Goal: Navigation & Orientation: Find specific page/section

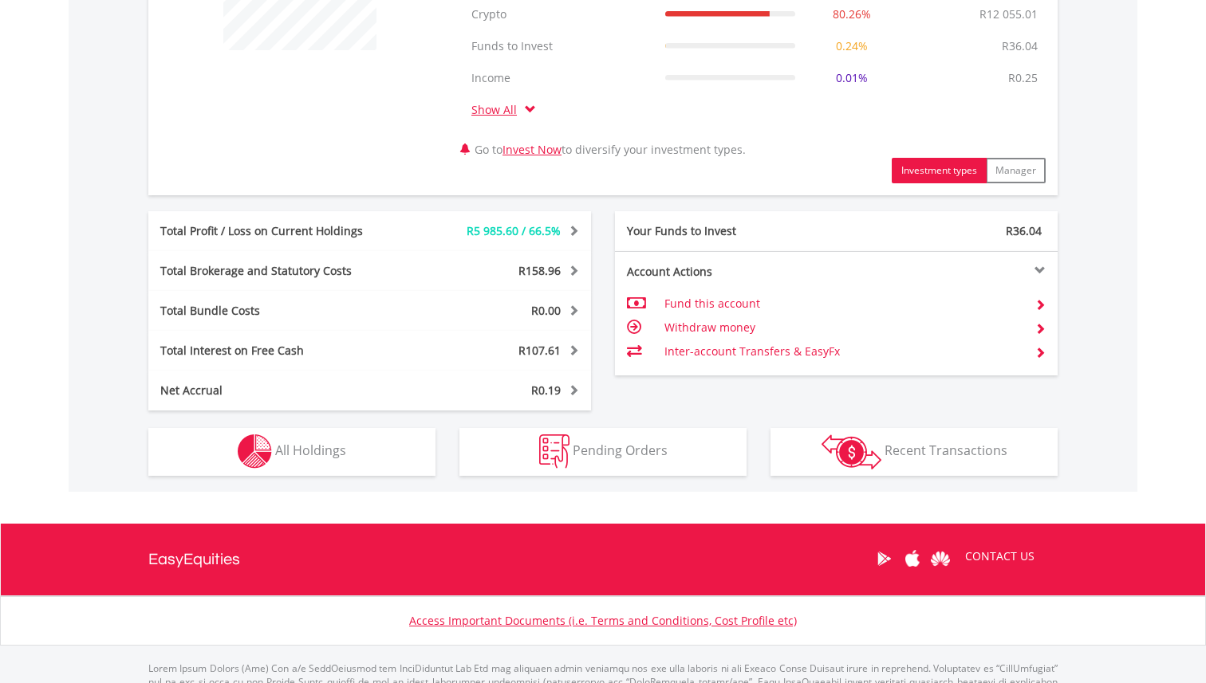
scroll to position [793, 0]
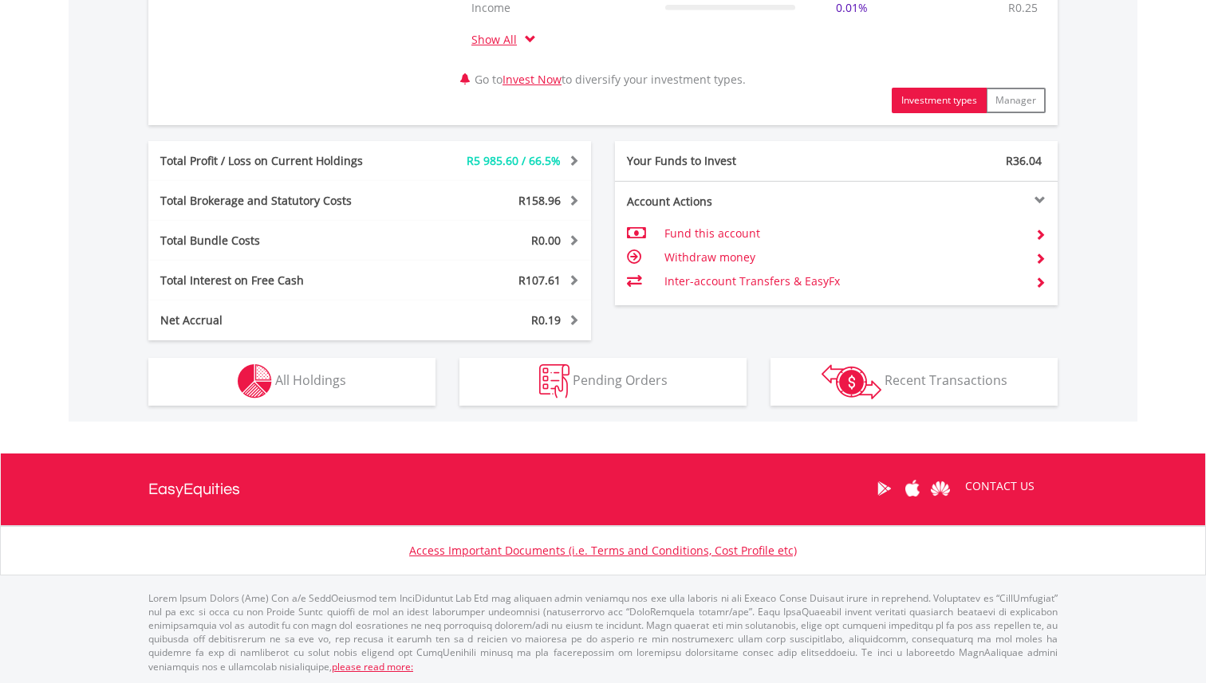
click at [286, 406] on div "R15 021.83 CURRENT VALUE Movement on Current Holdings: R5 985.60 Profit & Loss …" at bounding box center [603, 61] width 1069 height 721
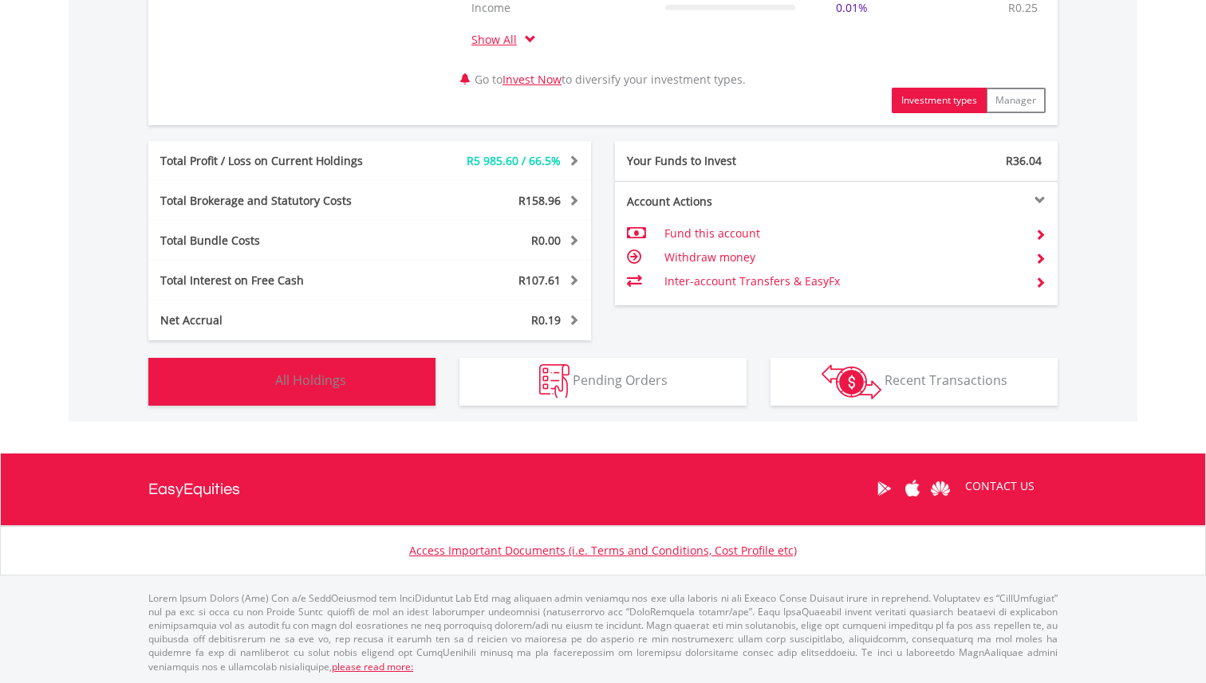
click at [295, 391] on button "Holdings All Holdings" at bounding box center [291, 382] width 287 height 48
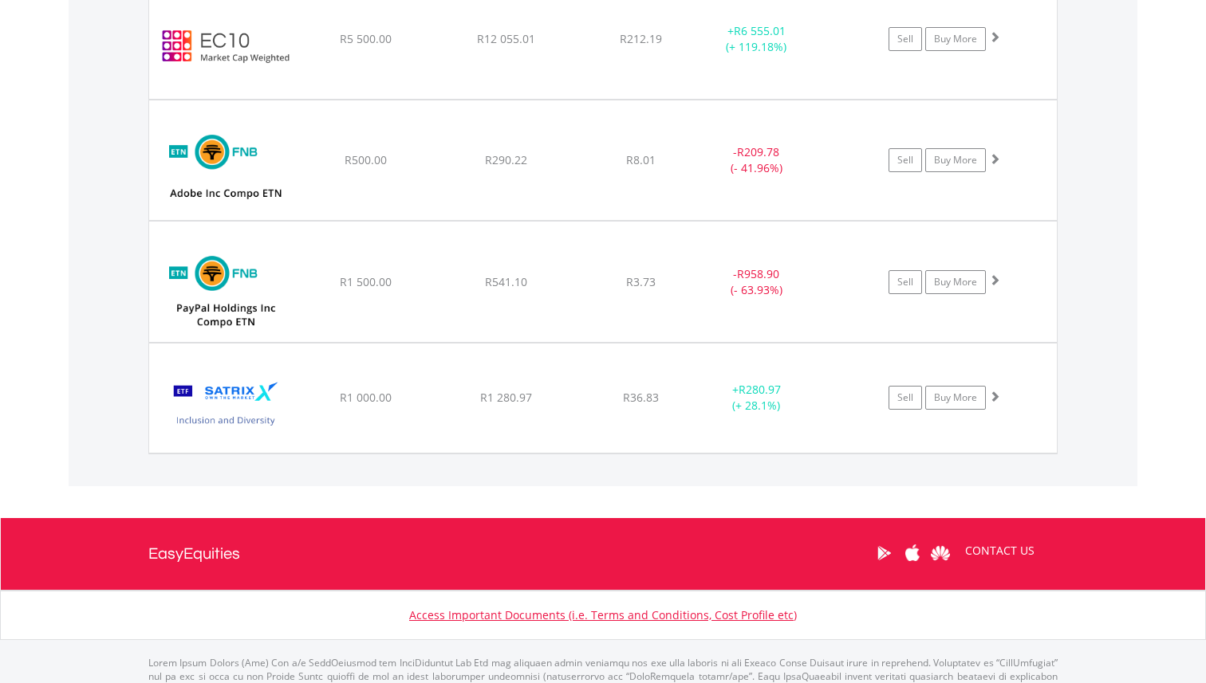
scroll to position [1532, 0]
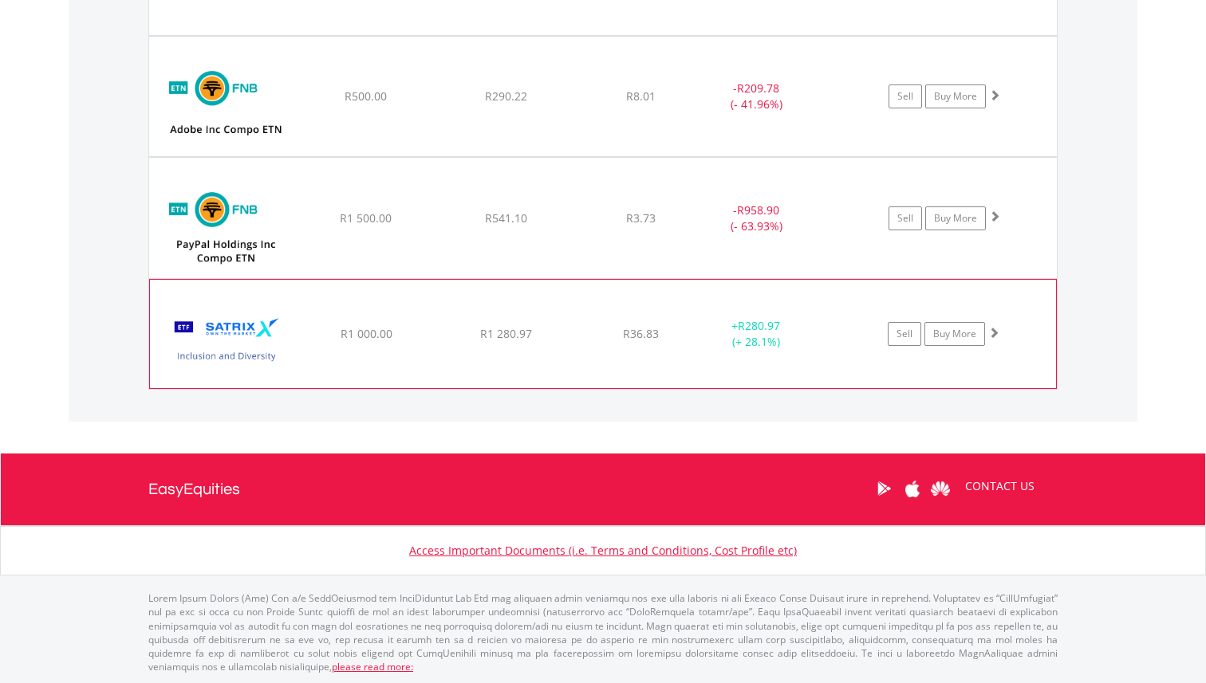
click at [992, 333] on span at bounding box center [993, 332] width 11 height 11
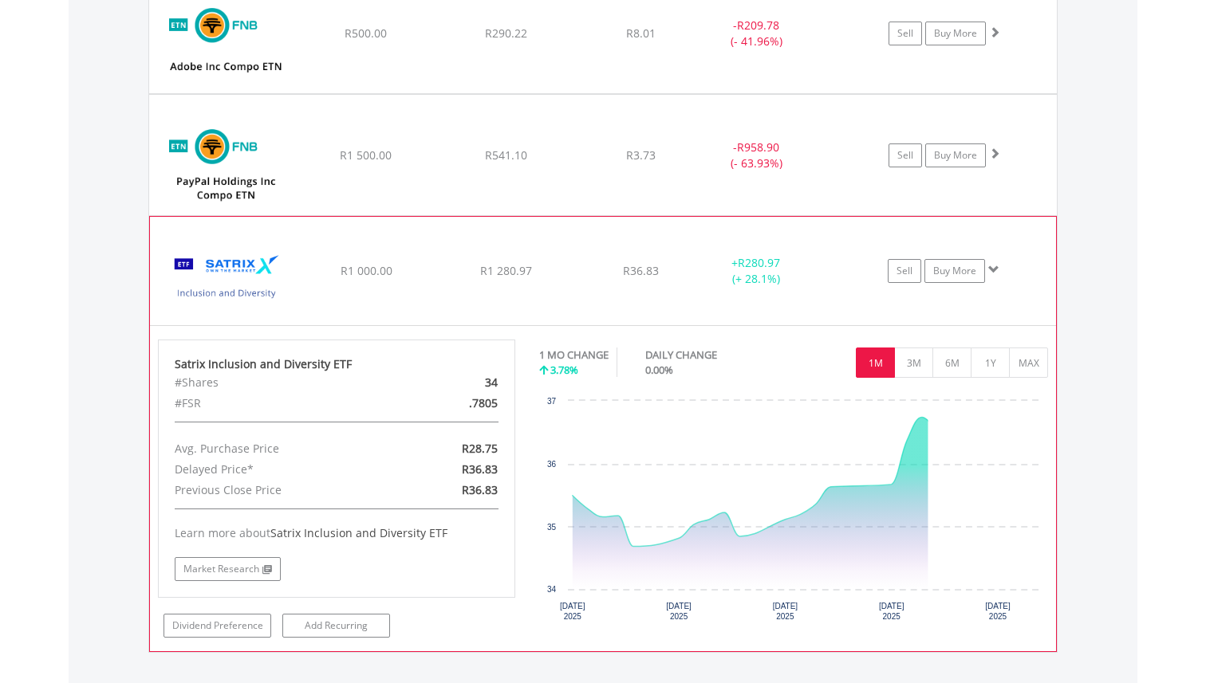
scroll to position [1609, 0]
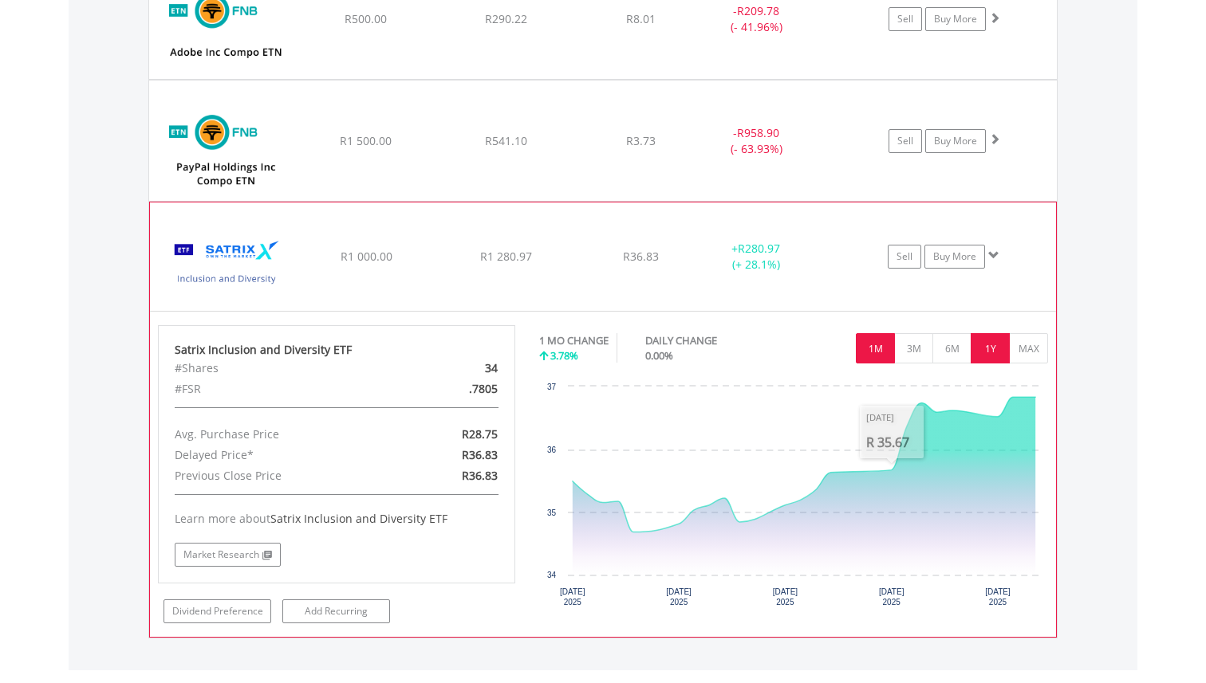
click at [999, 361] on button "1Y" at bounding box center [990, 348] width 39 height 30
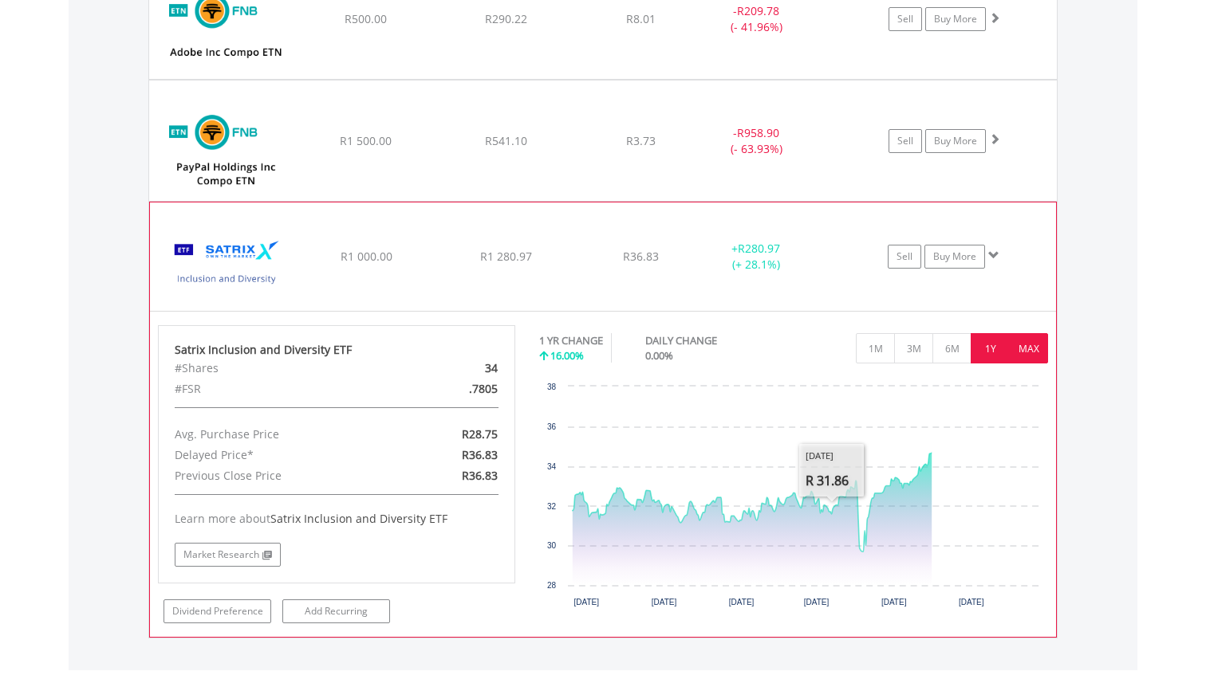
click at [1028, 358] on button "MAX" at bounding box center [1028, 348] width 39 height 30
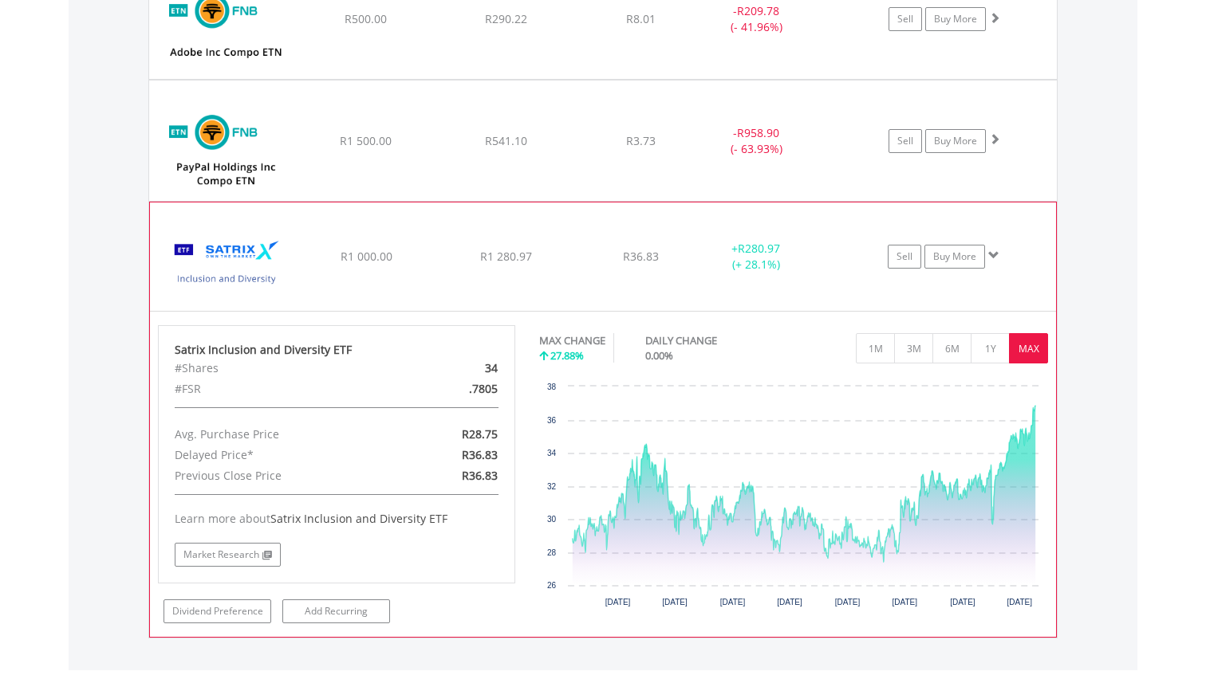
click at [991, 260] on span at bounding box center [993, 255] width 11 height 11
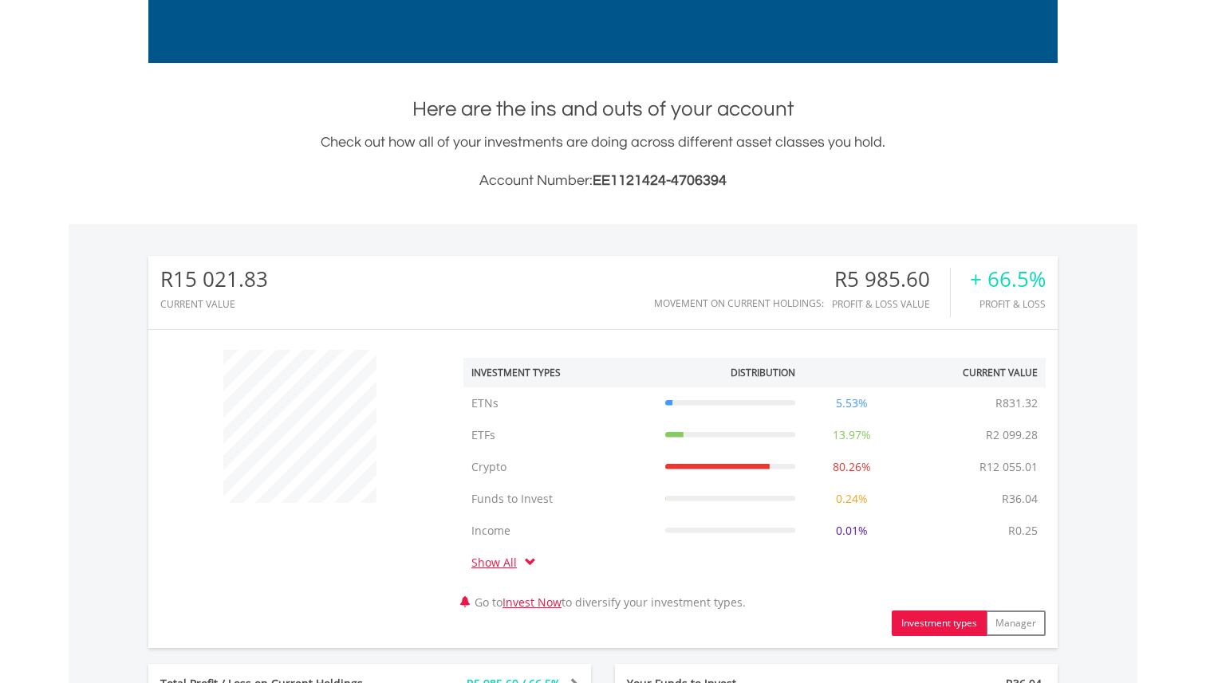
scroll to position [0, 0]
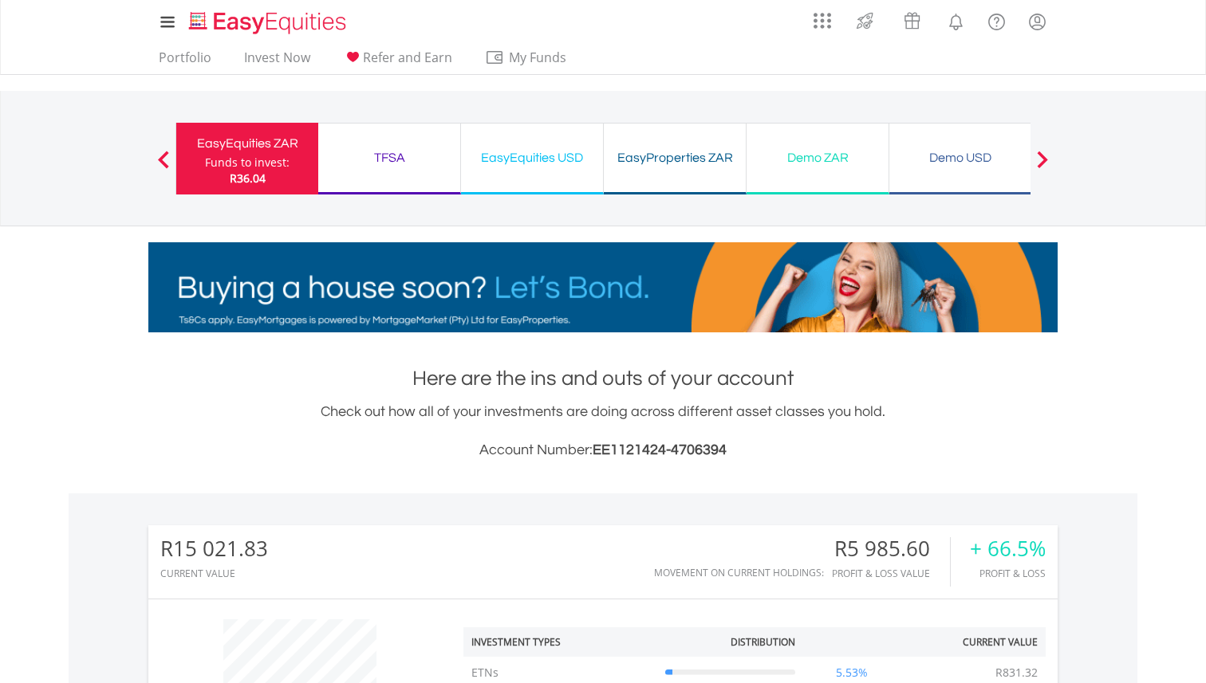
click at [399, 165] on div "TFSA" at bounding box center [389, 158] width 123 height 22
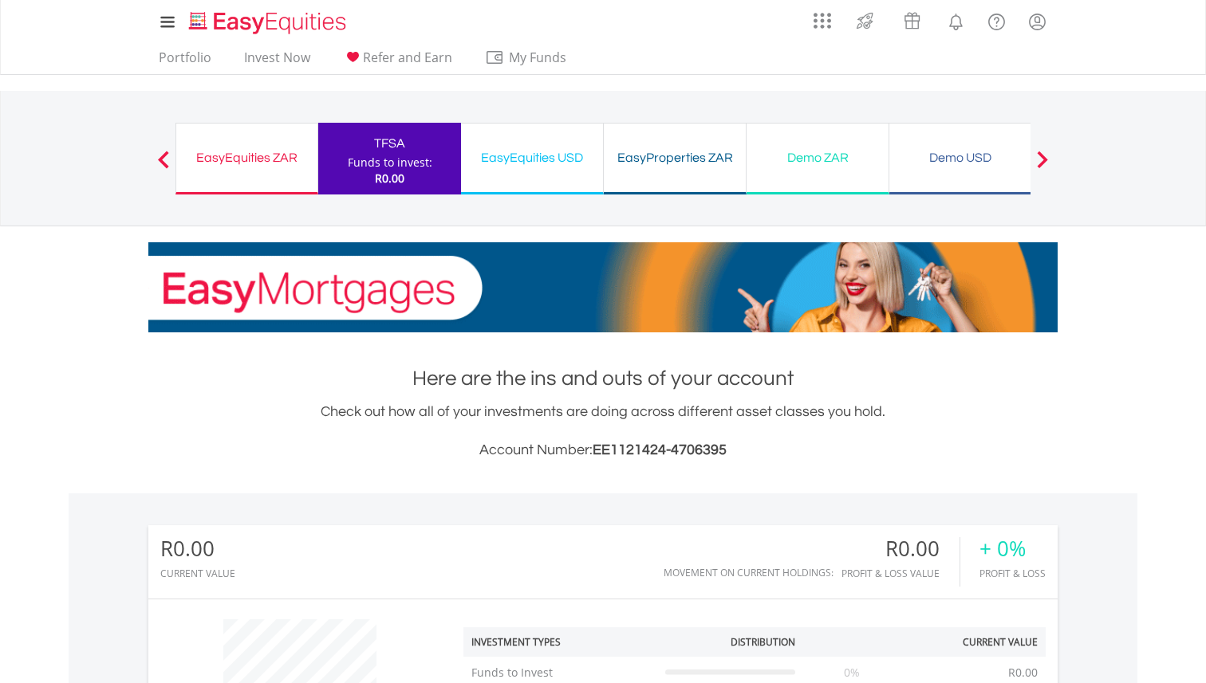
click at [258, 164] on div "EasyEquities ZAR" at bounding box center [247, 158] width 122 height 22
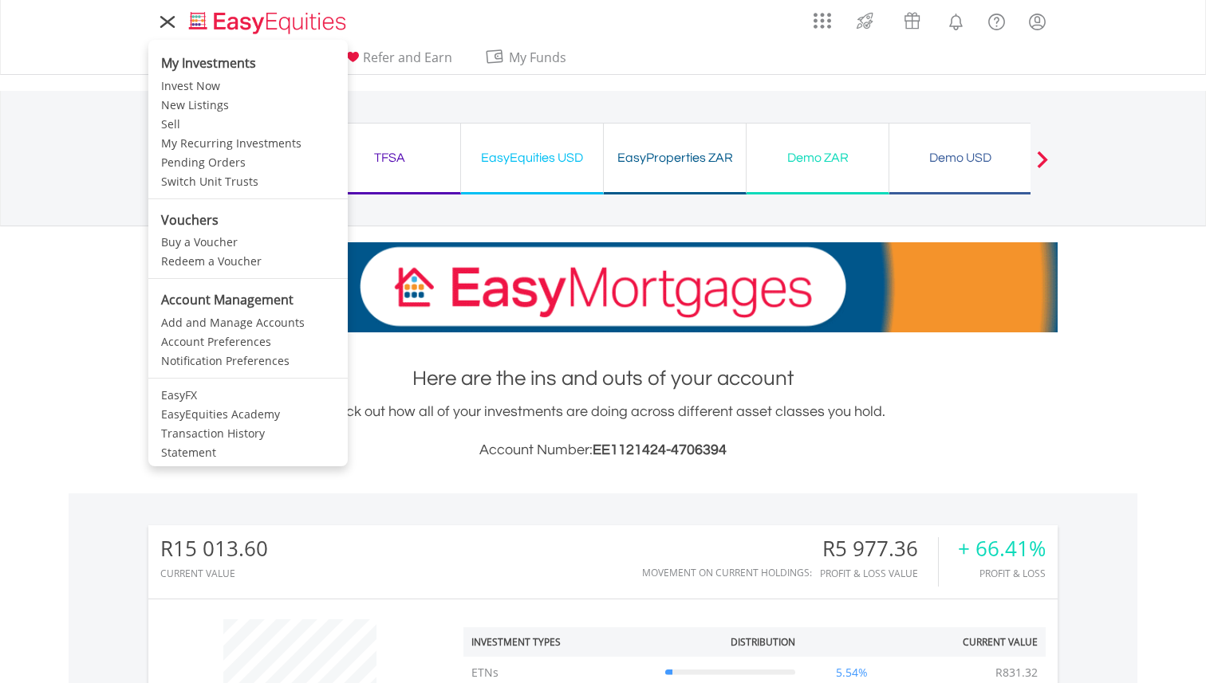
click at [151, 13] on link at bounding box center [167, 22] width 38 height 36
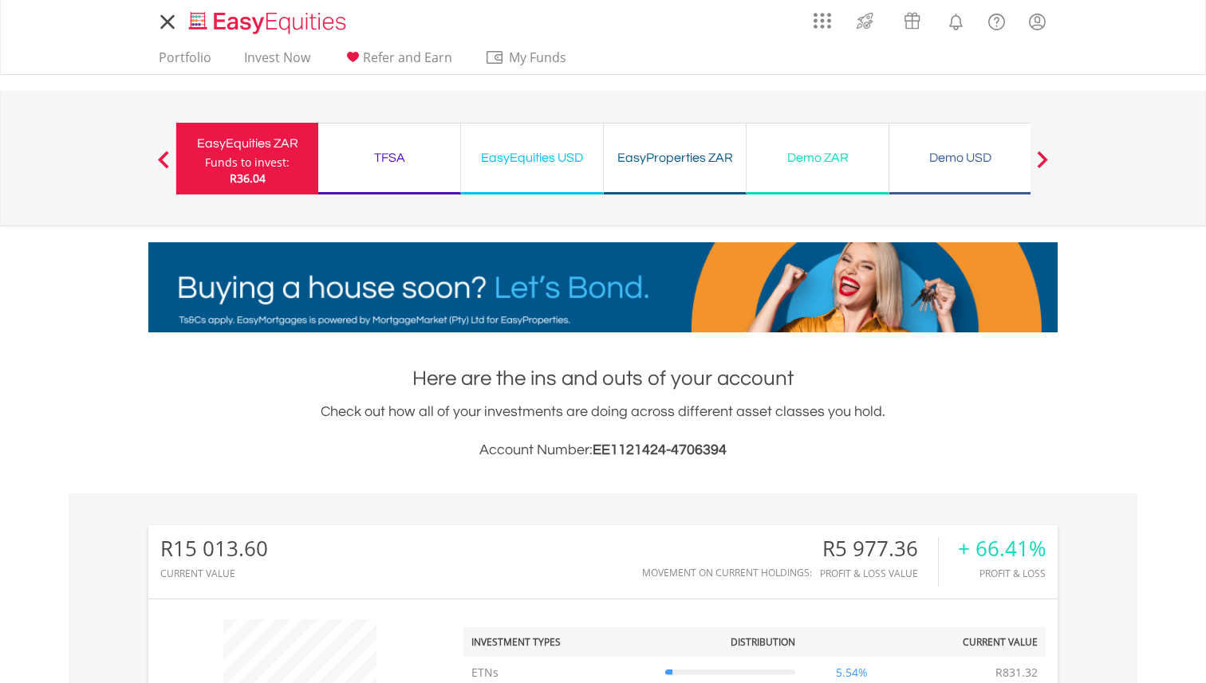
click at [159, 14] on icon at bounding box center [167, 22] width 22 height 20
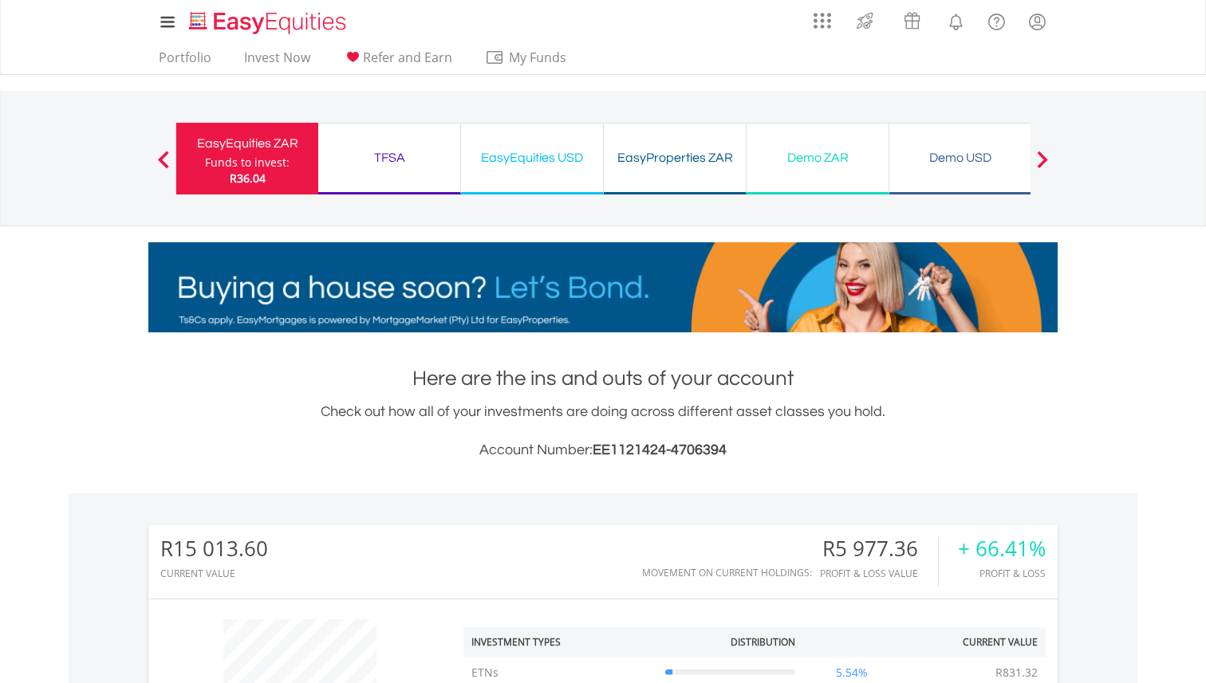
click at [1047, 167] on span at bounding box center [1042, 160] width 11 height 18
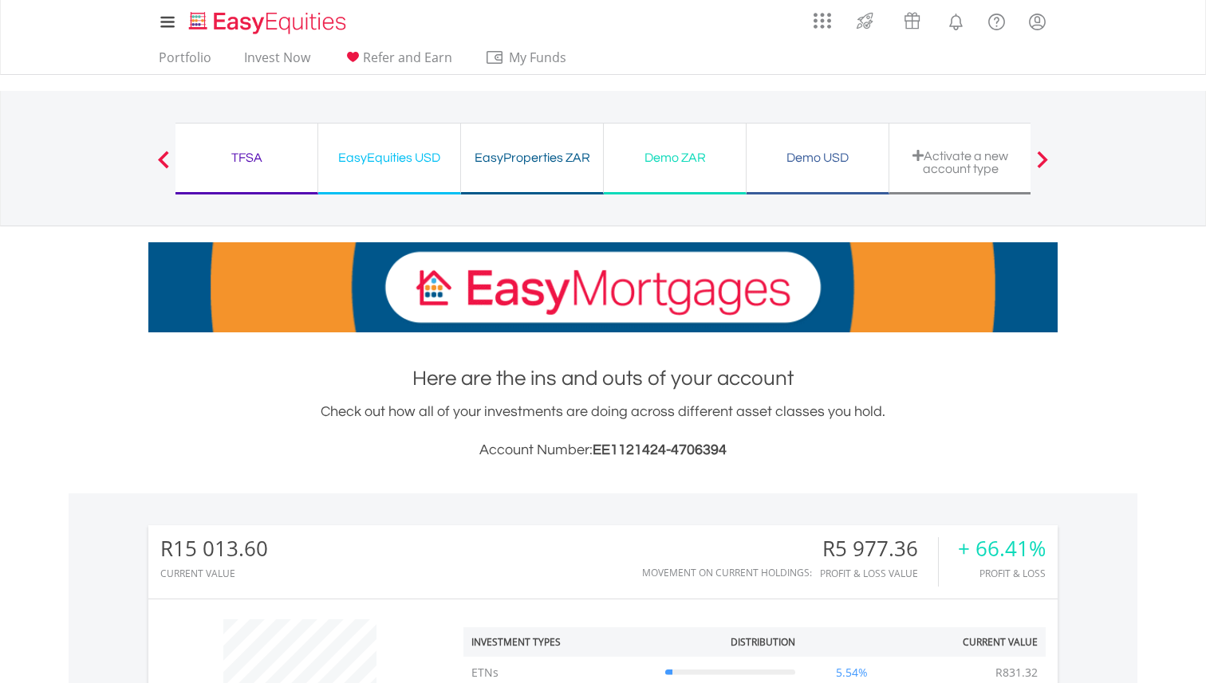
click at [1047, 167] on span at bounding box center [1042, 160] width 11 height 18
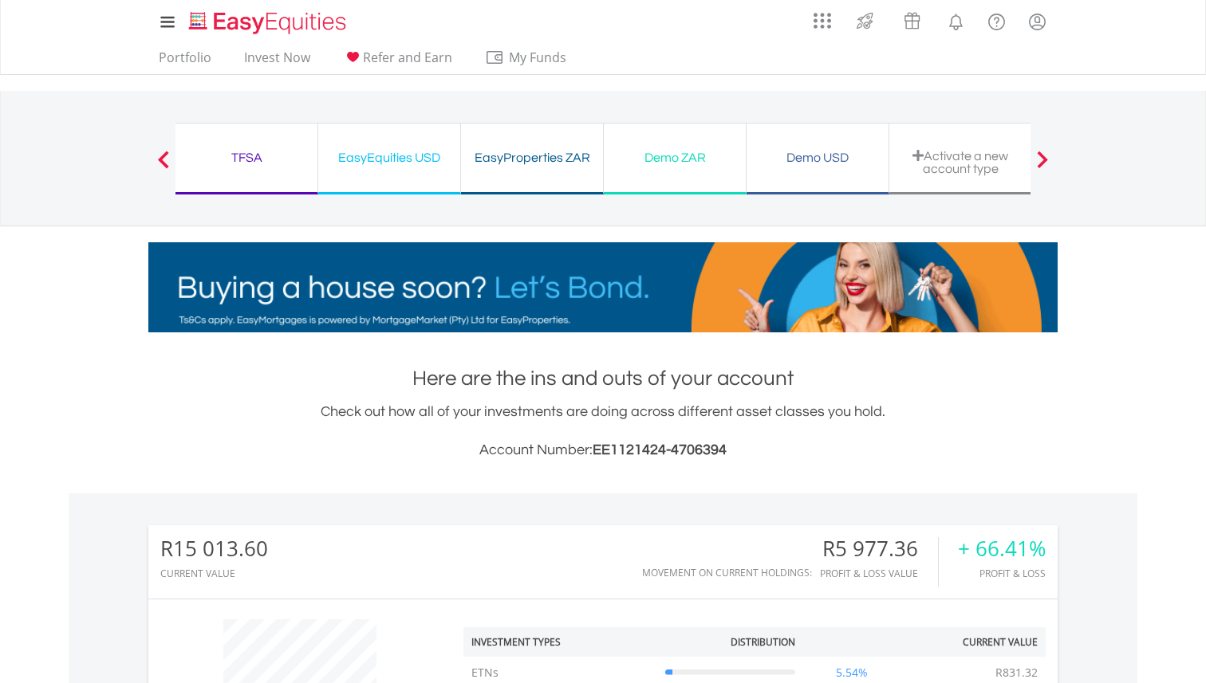
click at [1040, 156] on span at bounding box center [1042, 160] width 11 height 18
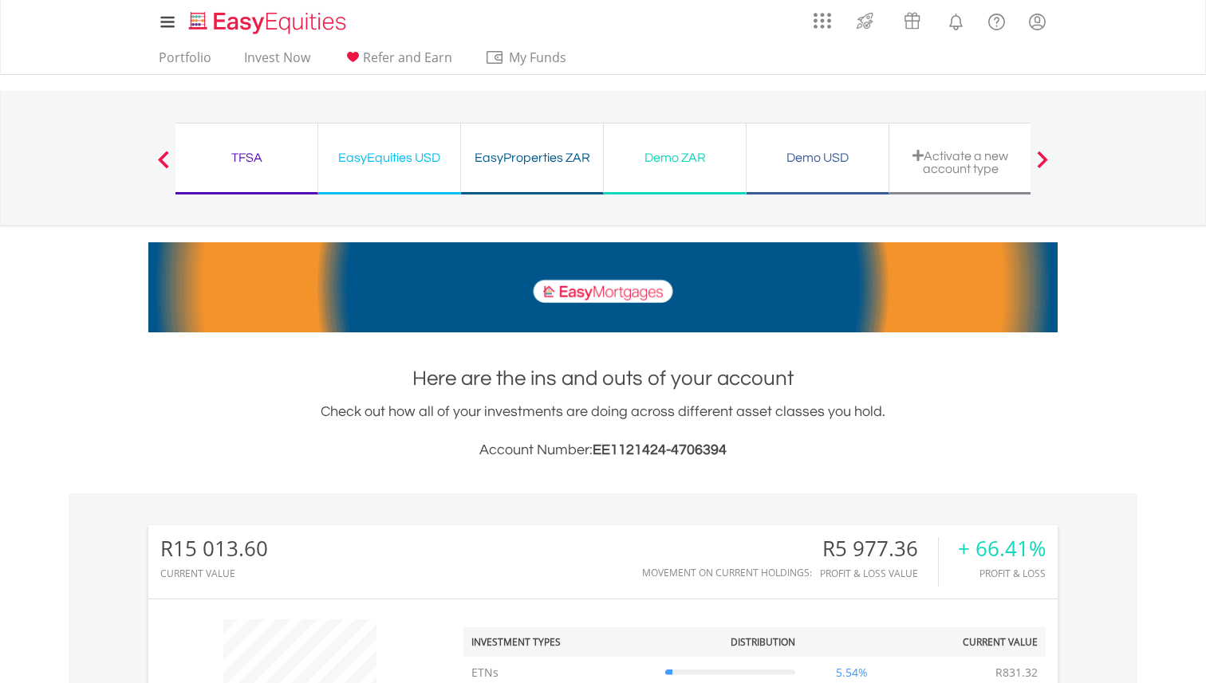
click at [165, 168] on button "Previous" at bounding box center [164, 167] width 32 height 16
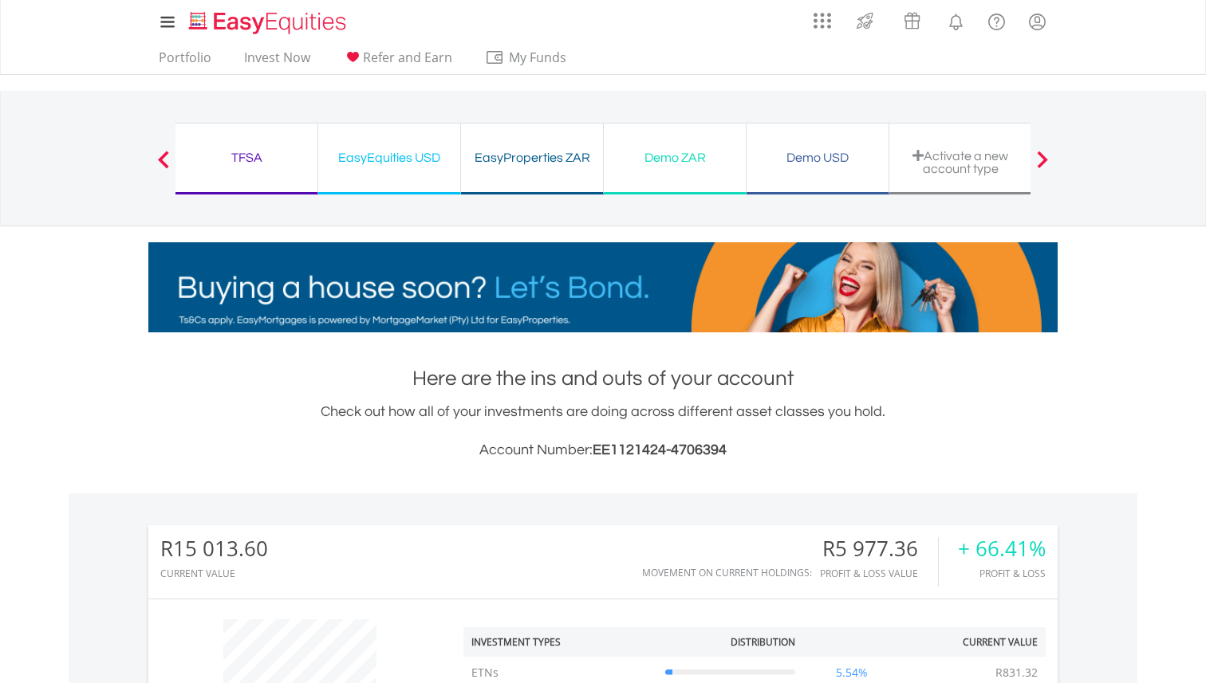
click at [164, 159] on button "Previous" at bounding box center [164, 167] width 32 height 16
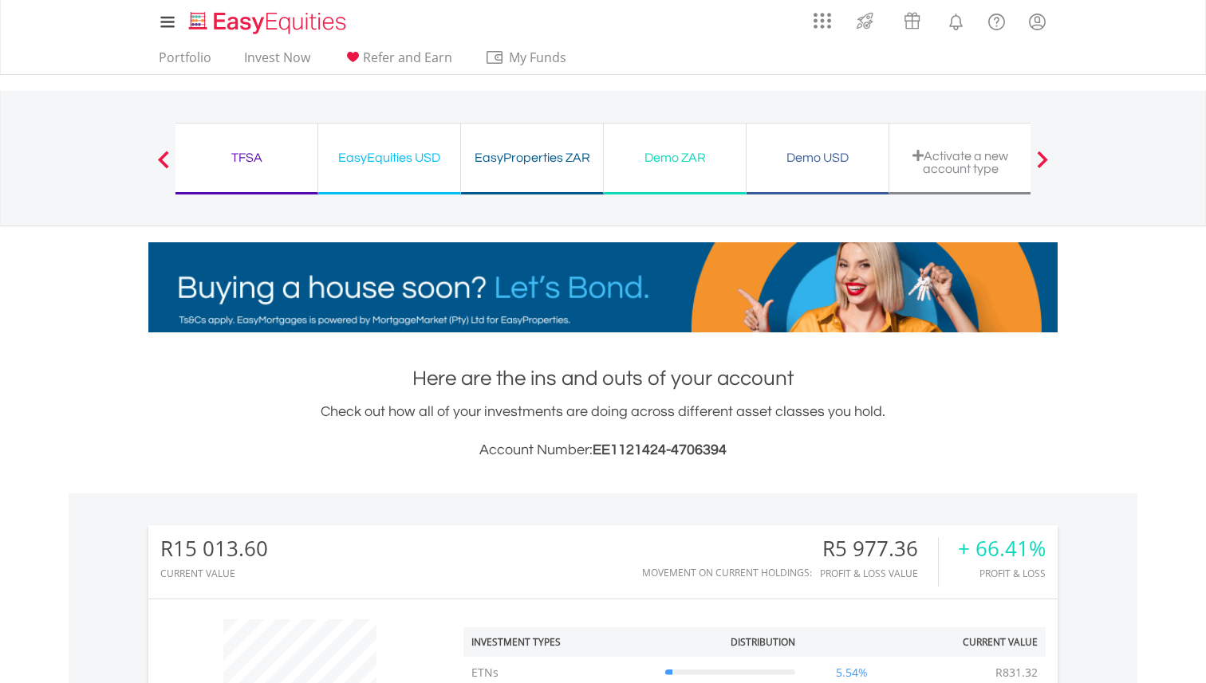
click at [162, 157] on span at bounding box center [163, 160] width 11 height 18
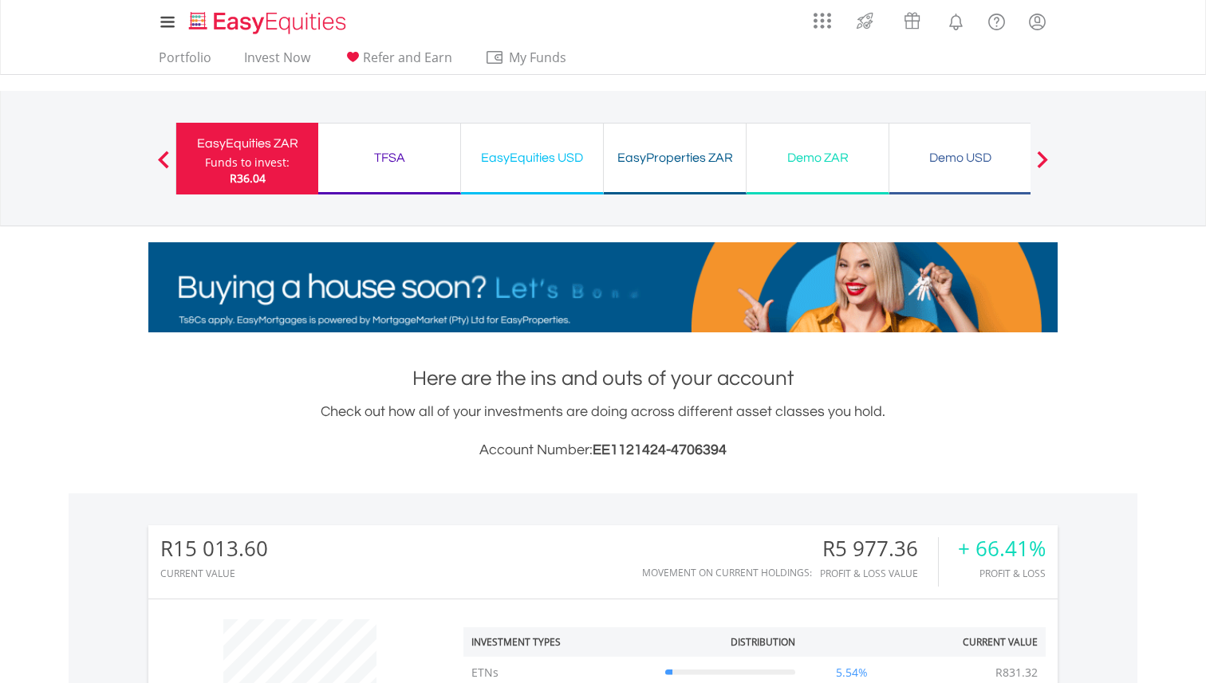
click at [656, 164] on div "EasyProperties ZAR" at bounding box center [674, 158] width 123 height 22
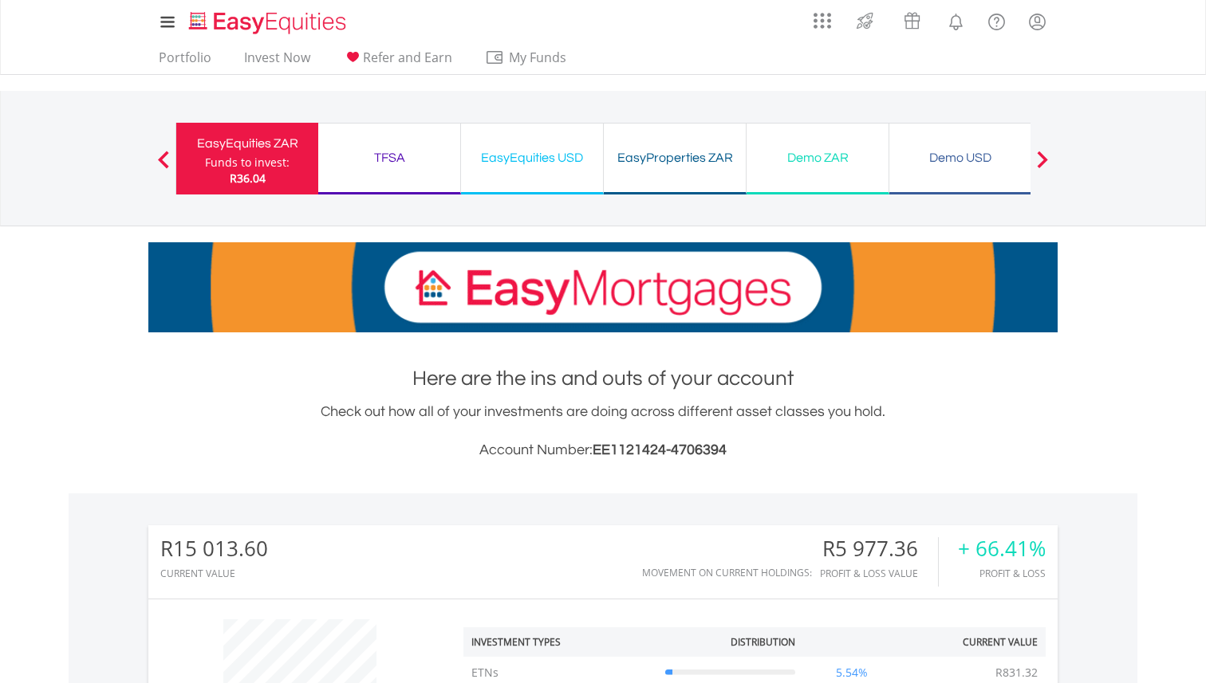
click at [324, 140] on div "TFSA Funds to invest: R36.04" at bounding box center [389, 159] width 143 height 72
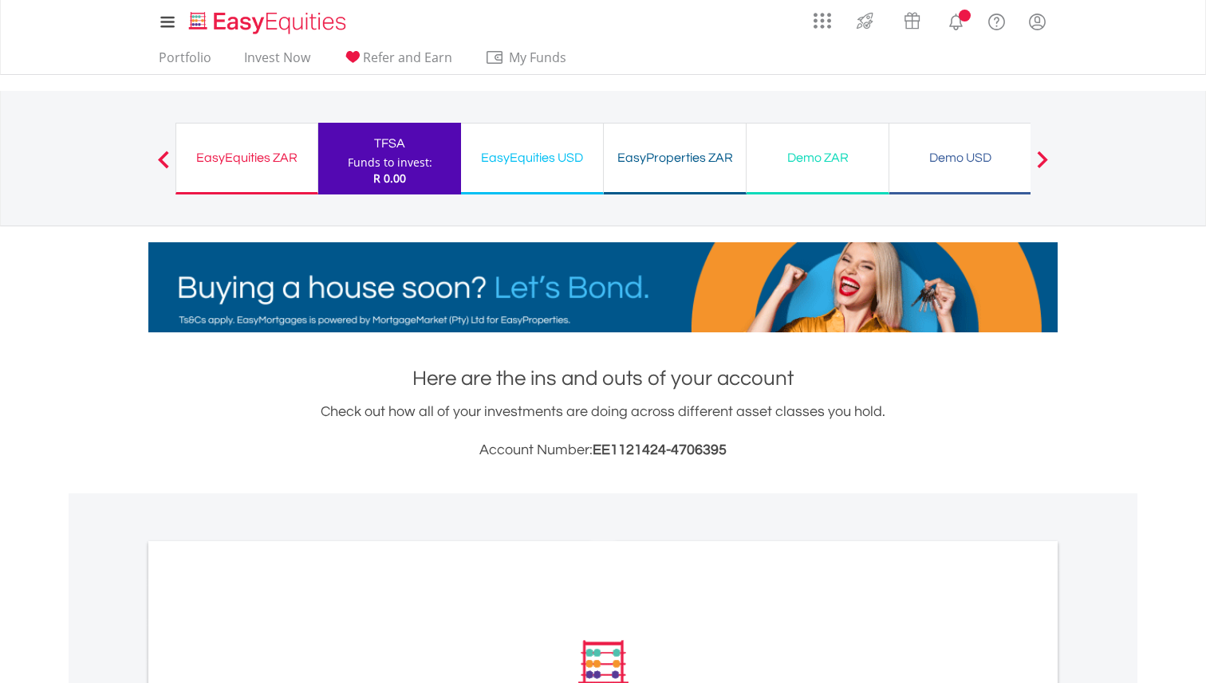
click at [253, 158] on div "EasyEquities ZAR" at bounding box center [247, 158] width 122 height 22
